Goal: Transaction & Acquisition: Purchase product/service

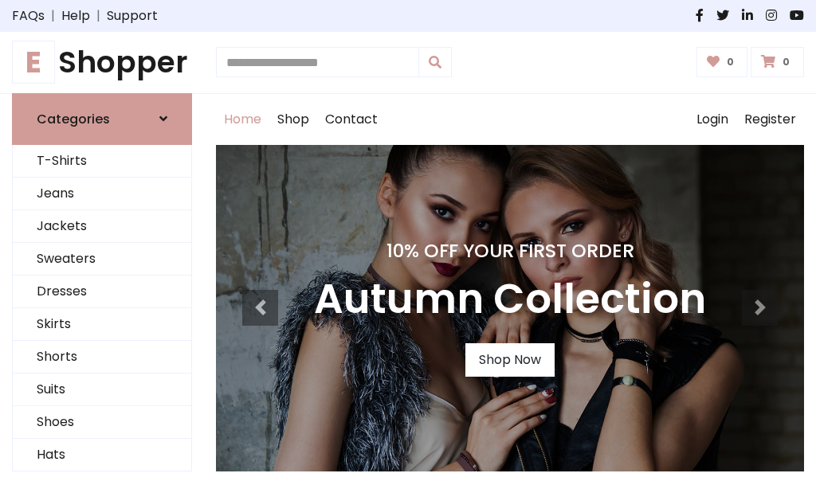
click at [408, 241] on h4 "10% Off Your First Order" at bounding box center [510, 251] width 392 height 22
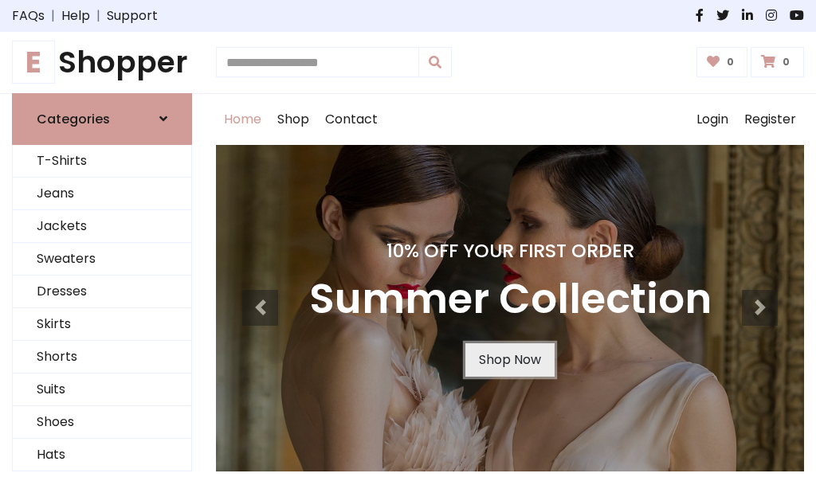
click at [509, 359] on link "Shop Now" at bounding box center [509, 359] width 89 height 33
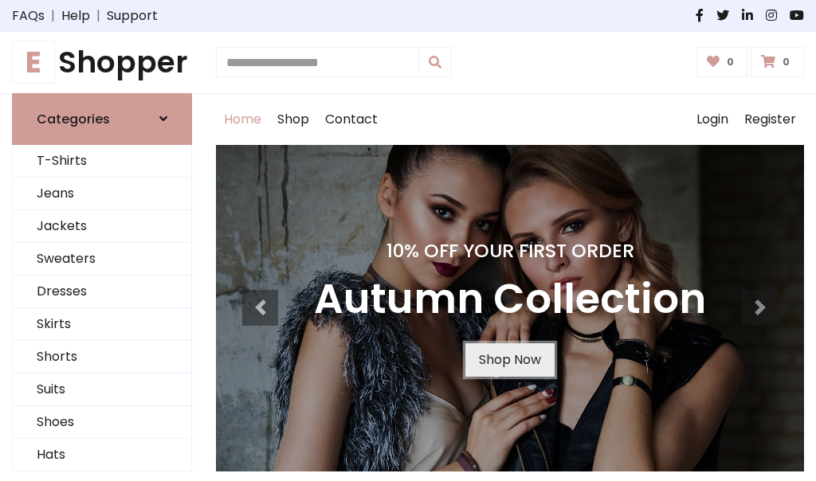
click at [509, 359] on link "Shop Now" at bounding box center [509, 359] width 89 height 33
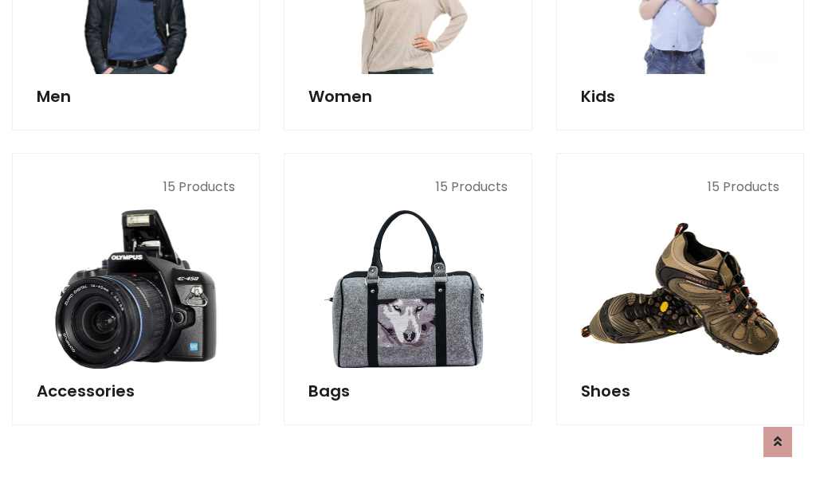
scroll to position [1588, 0]
